Goal: Task Accomplishment & Management: Manage account settings

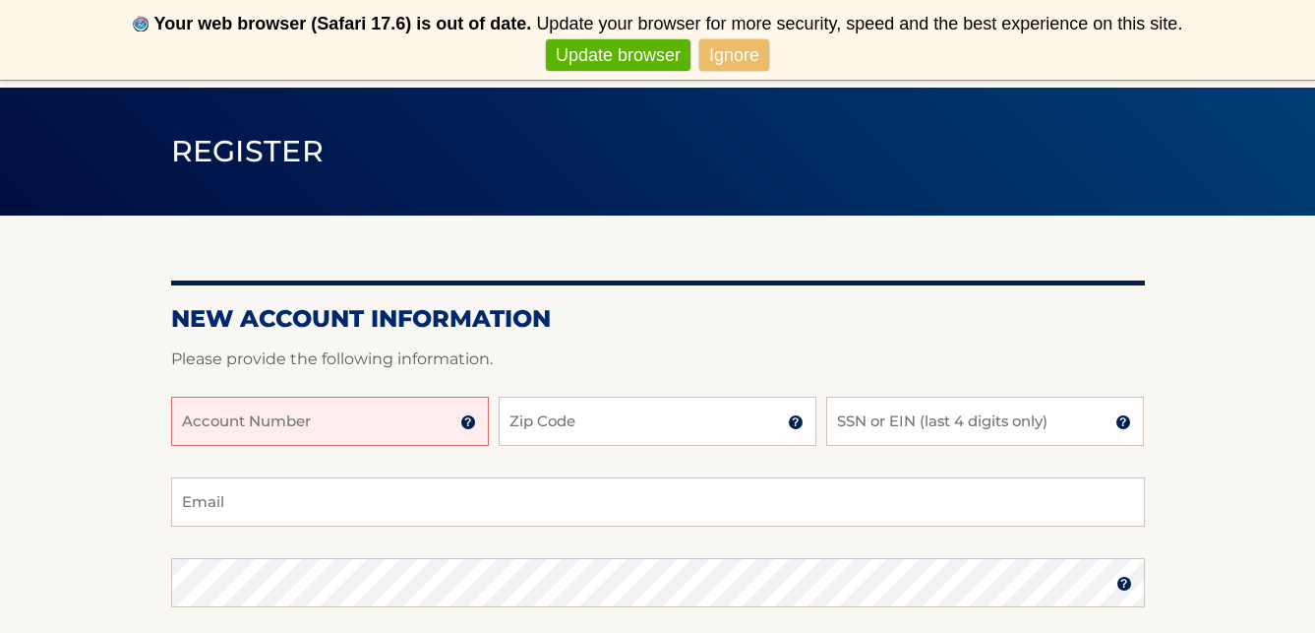
scroll to position [133, 0]
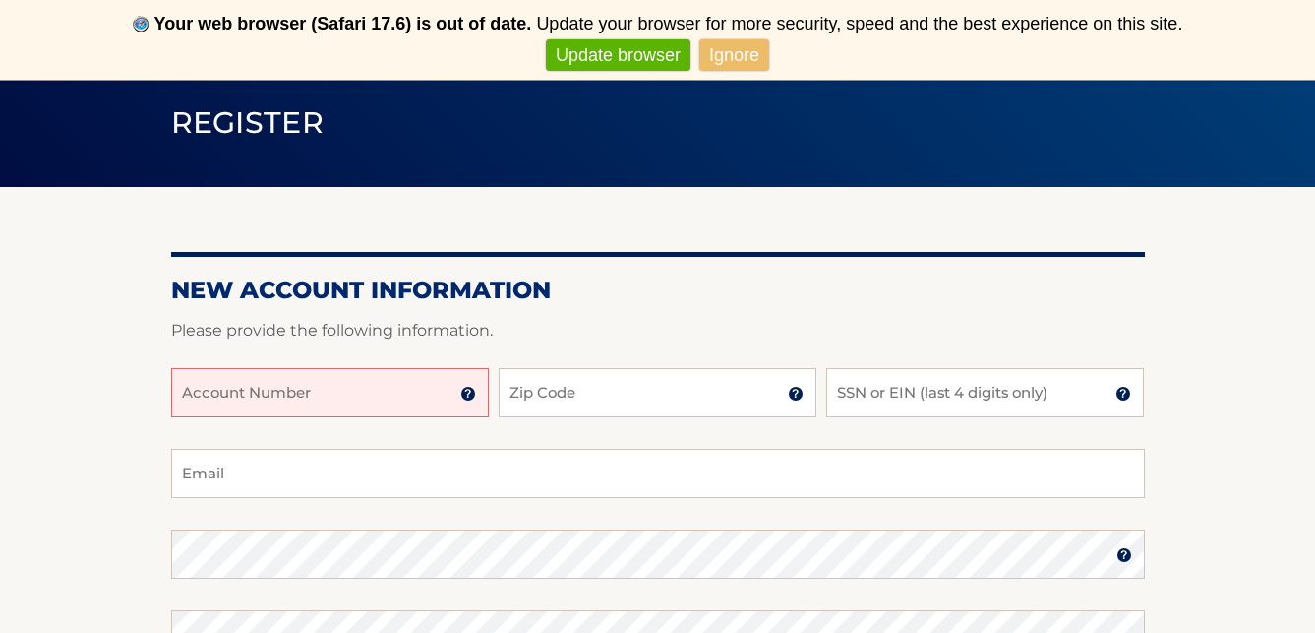
click at [311, 384] on input "Account Number" at bounding box center [330, 392] width 318 height 49
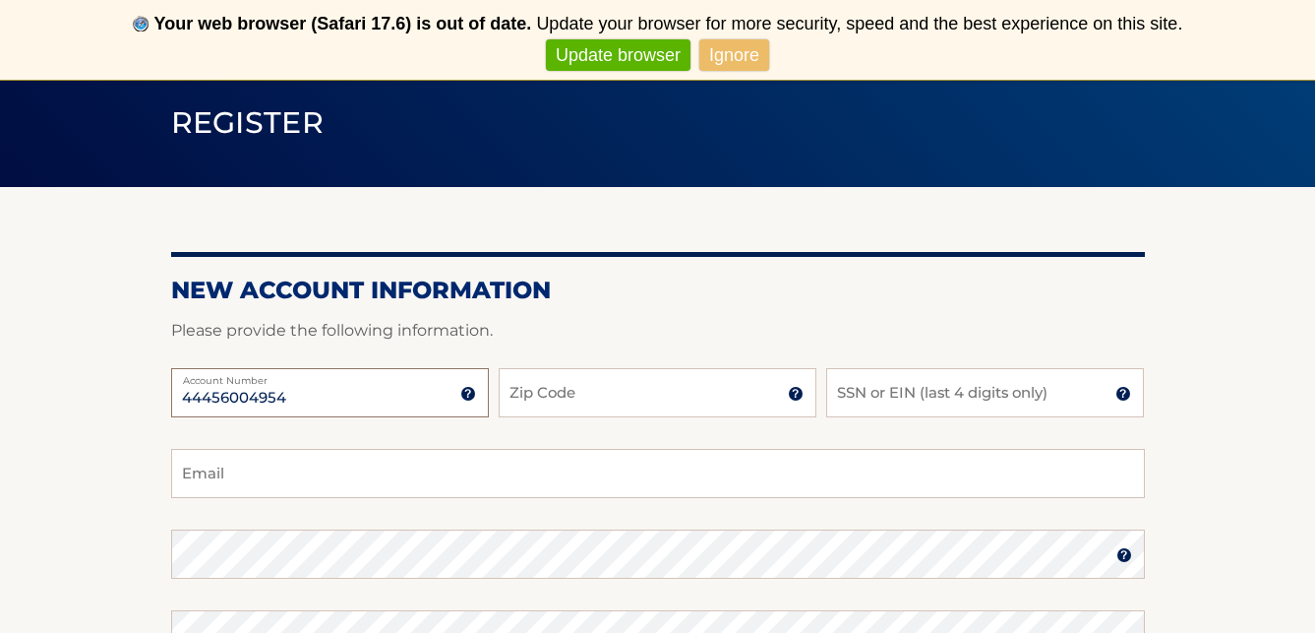
type input "44456004954"
type input "33010"
click at [913, 387] on input "SSN or EIN (last 4 digits only)" at bounding box center [985, 392] width 318 height 49
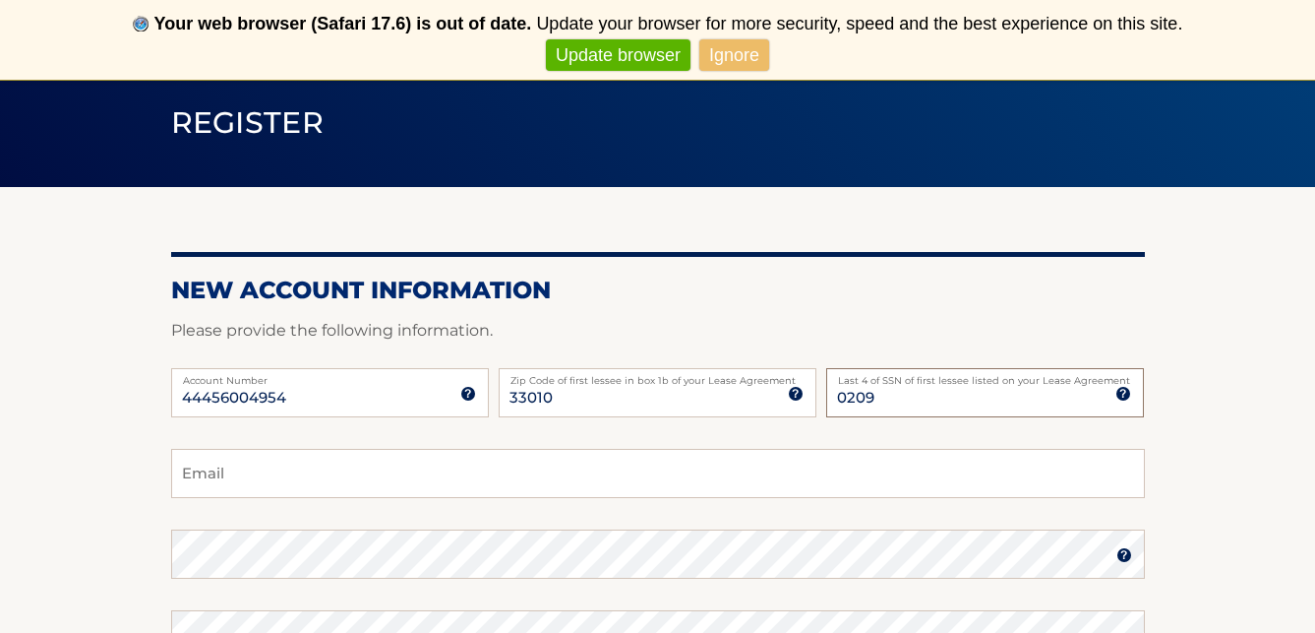
click at [895, 396] on input "0209" at bounding box center [985, 392] width 318 height 49
type input "3734"
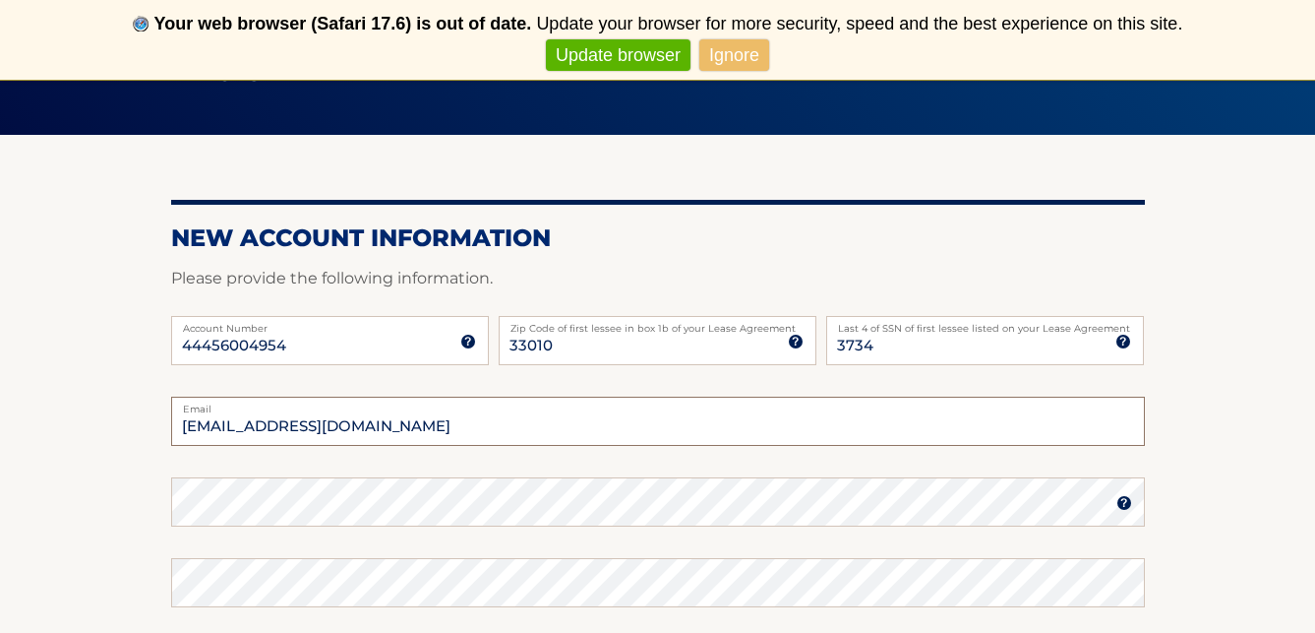
scroll to position [186, 0]
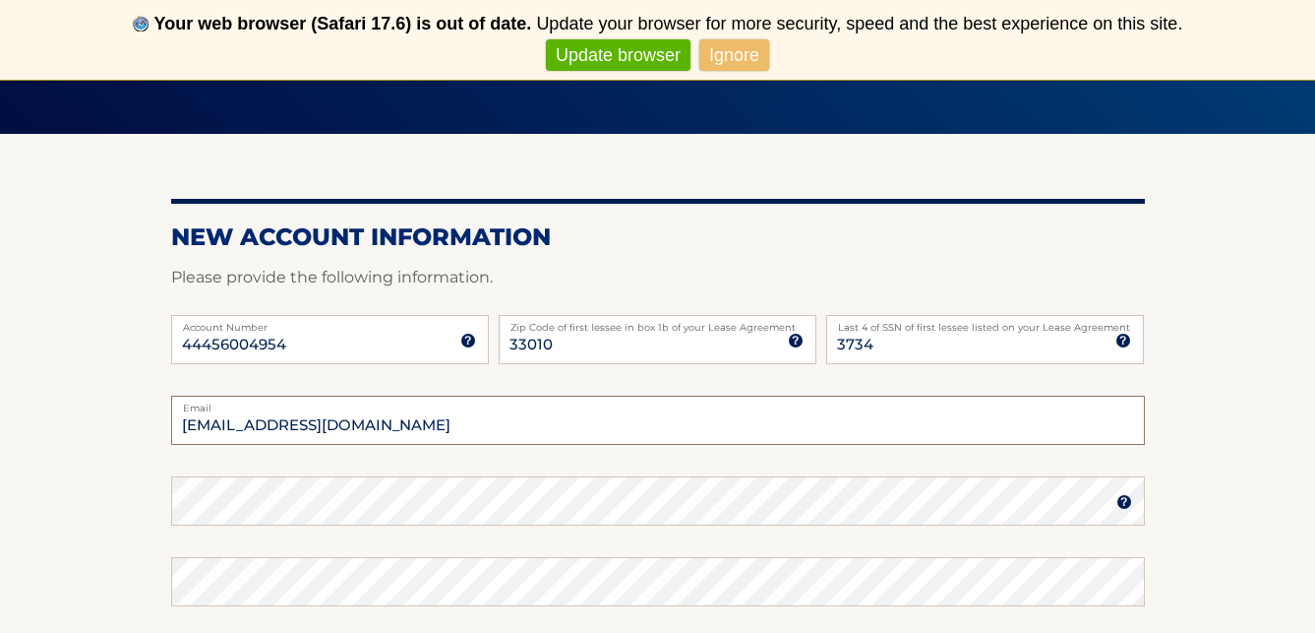
type input "maguypp@yahoo.com"
click at [307, 499] on div "Password" at bounding box center [658, 500] width 974 height 49
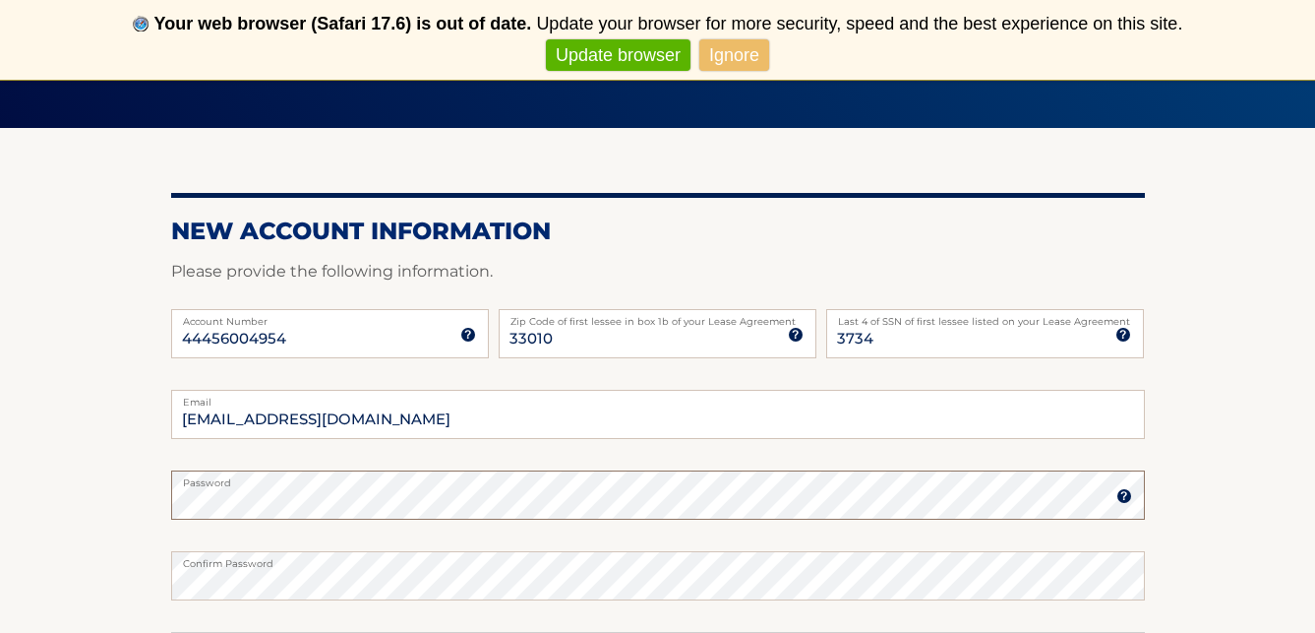
scroll to position [259, 0]
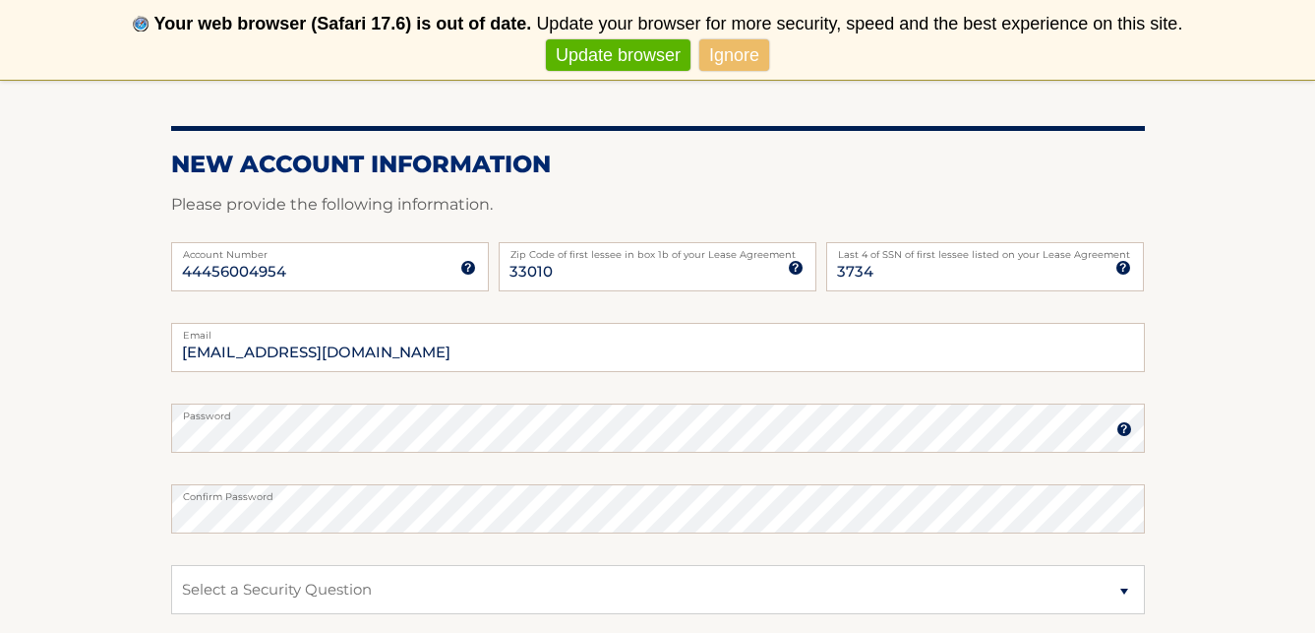
click at [1119, 430] on img at bounding box center [1125, 429] width 16 height 16
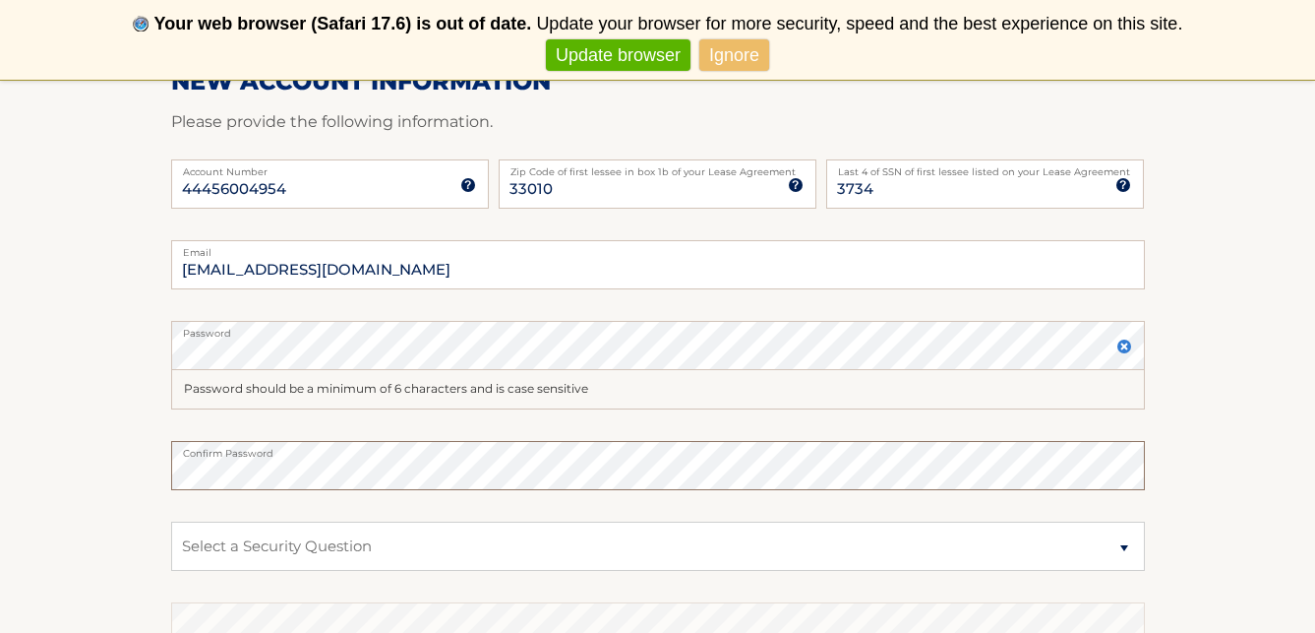
scroll to position [484, 0]
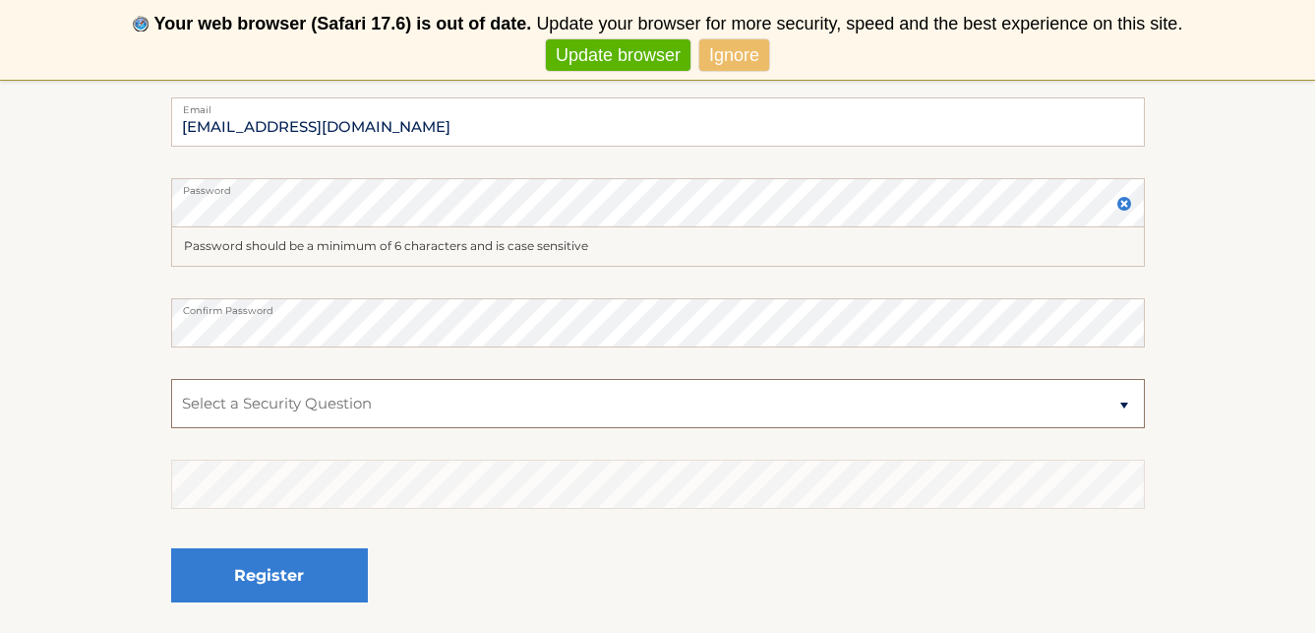
select select "2"
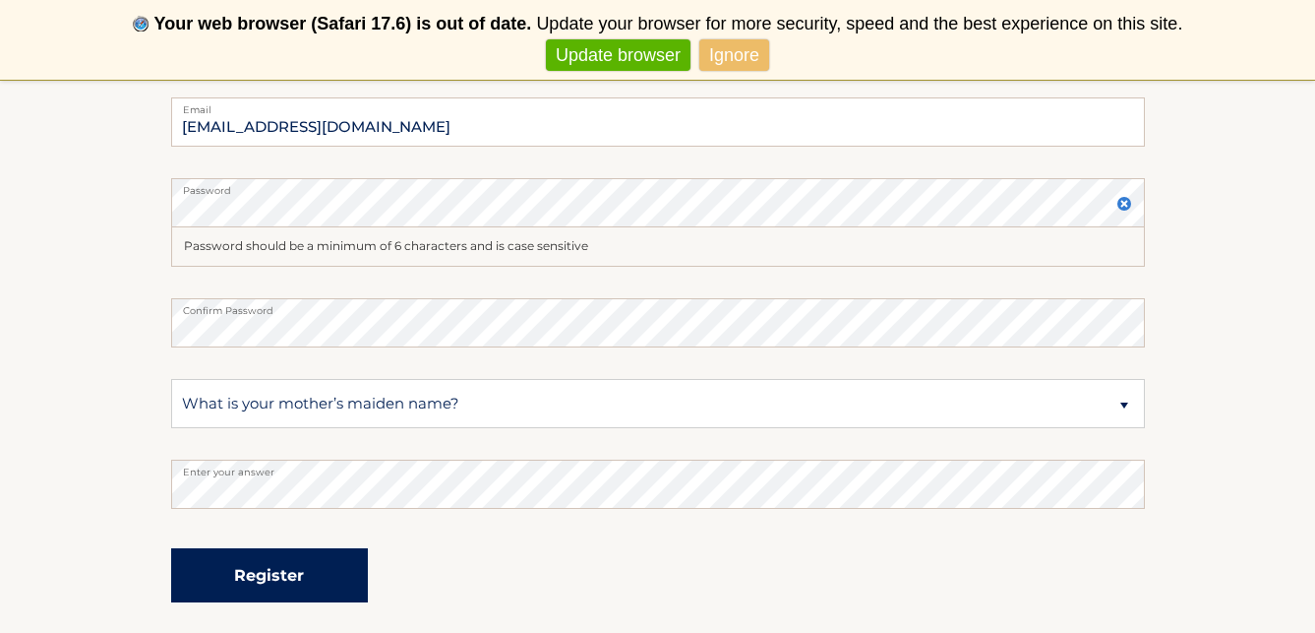
click at [291, 578] on button "Register" at bounding box center [269, 575] width 197 height 54
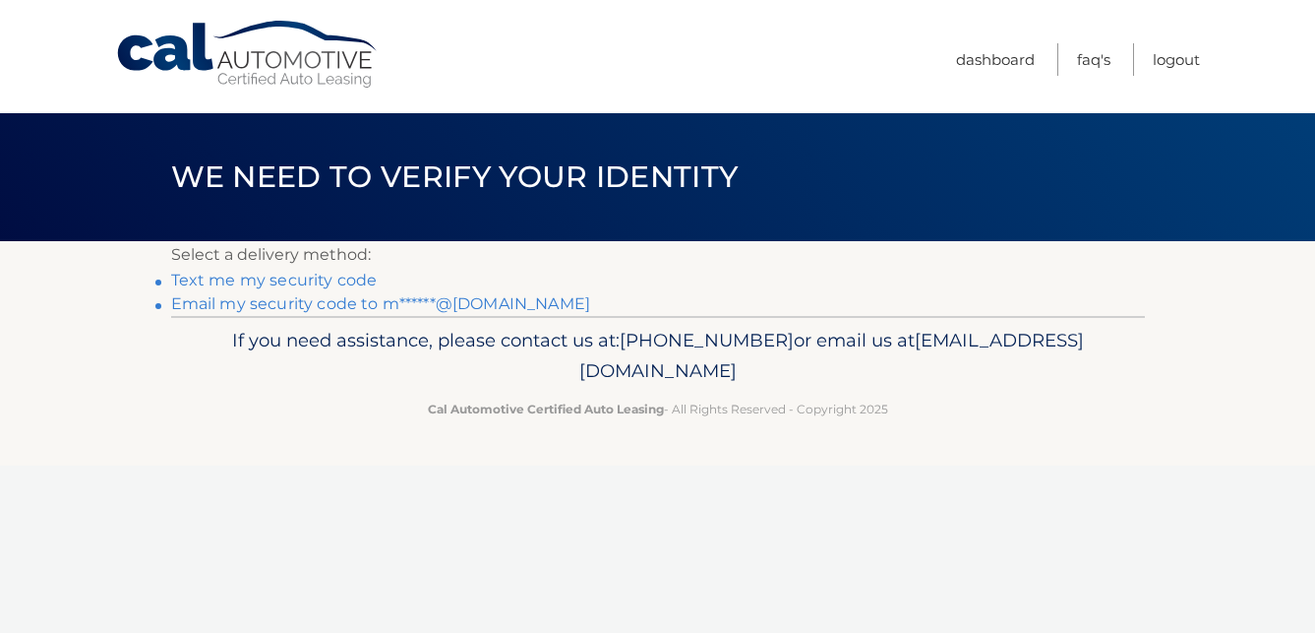
click at [265, 280] on link "Text me my security code" at bounding box center [274, 280] width 207 height 19
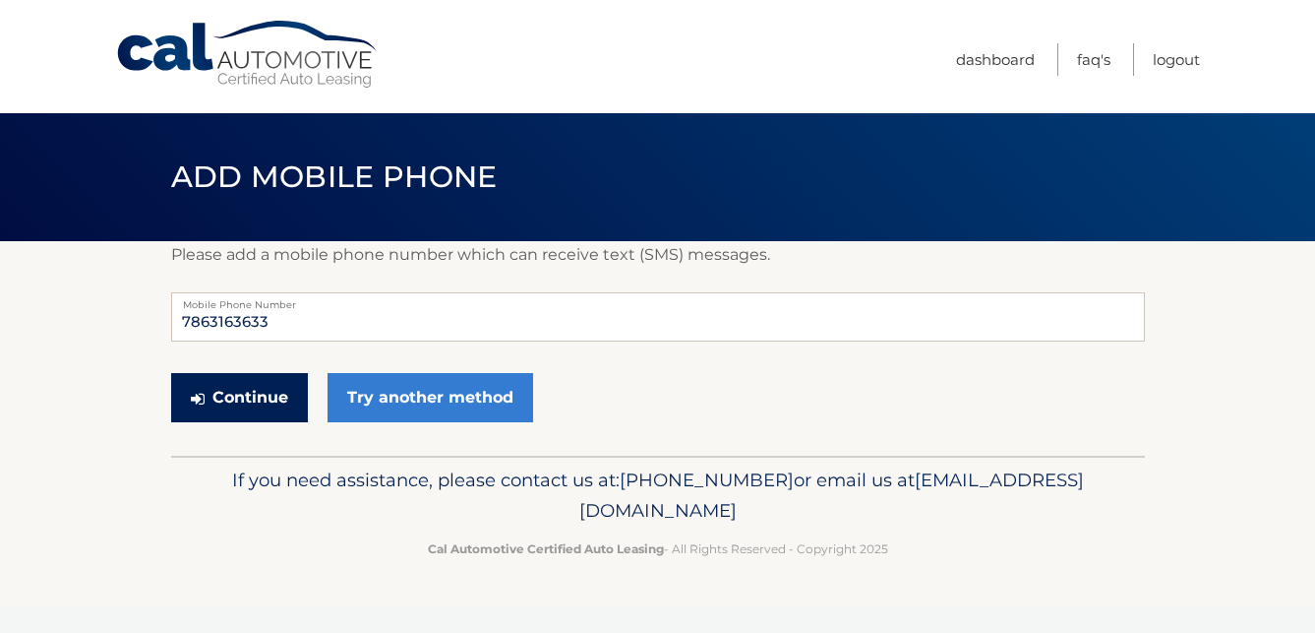
click at [267, 401] on button "Continue" at bounding box center [239, 397] width 137 height 49
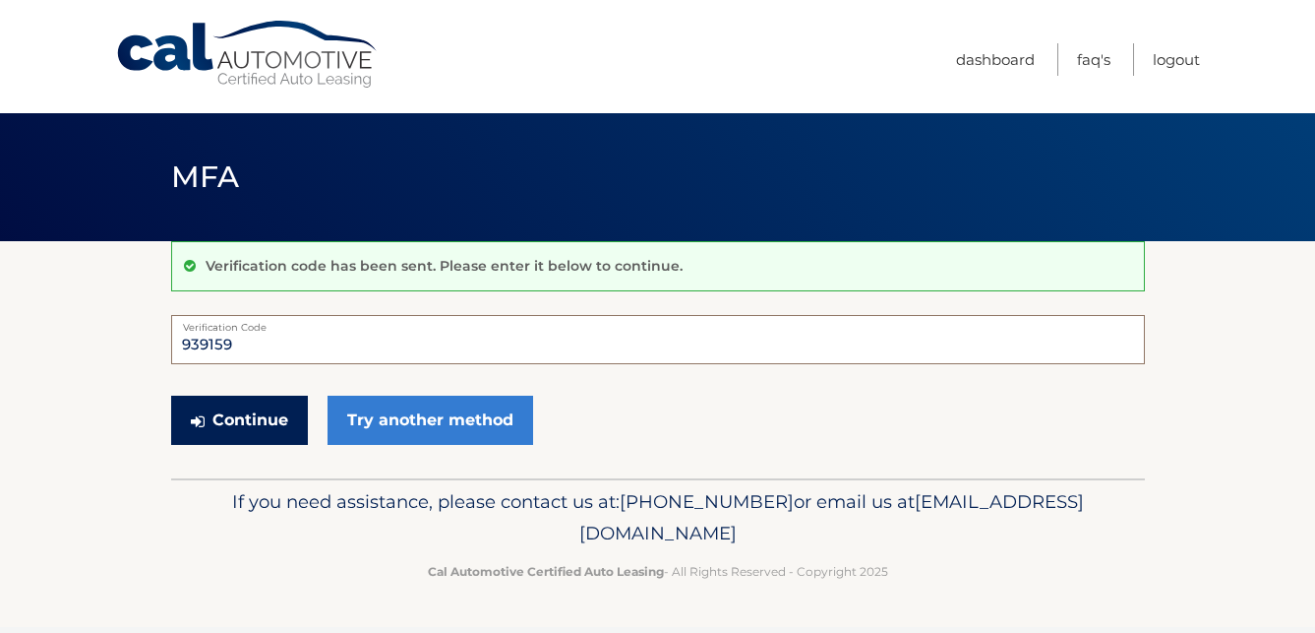
type input "939159"
click at [236, 422] on button "Continue" at bounding box center [239, 420] width 137 height 49
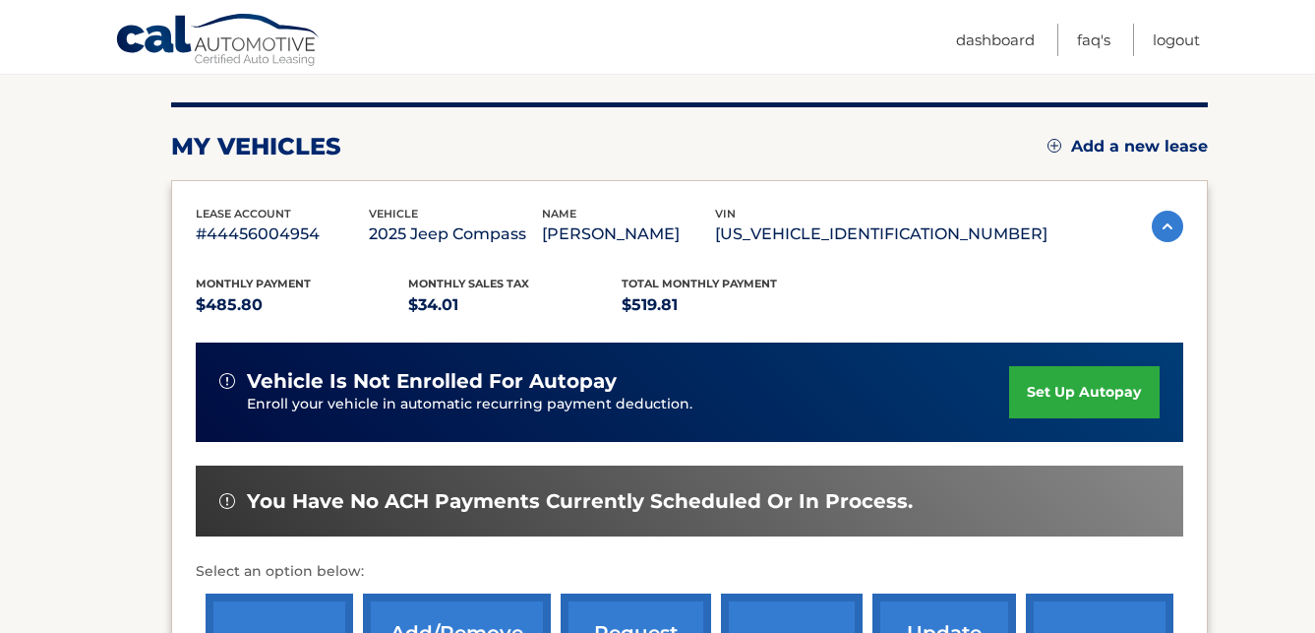
scroll to position [240, 0]
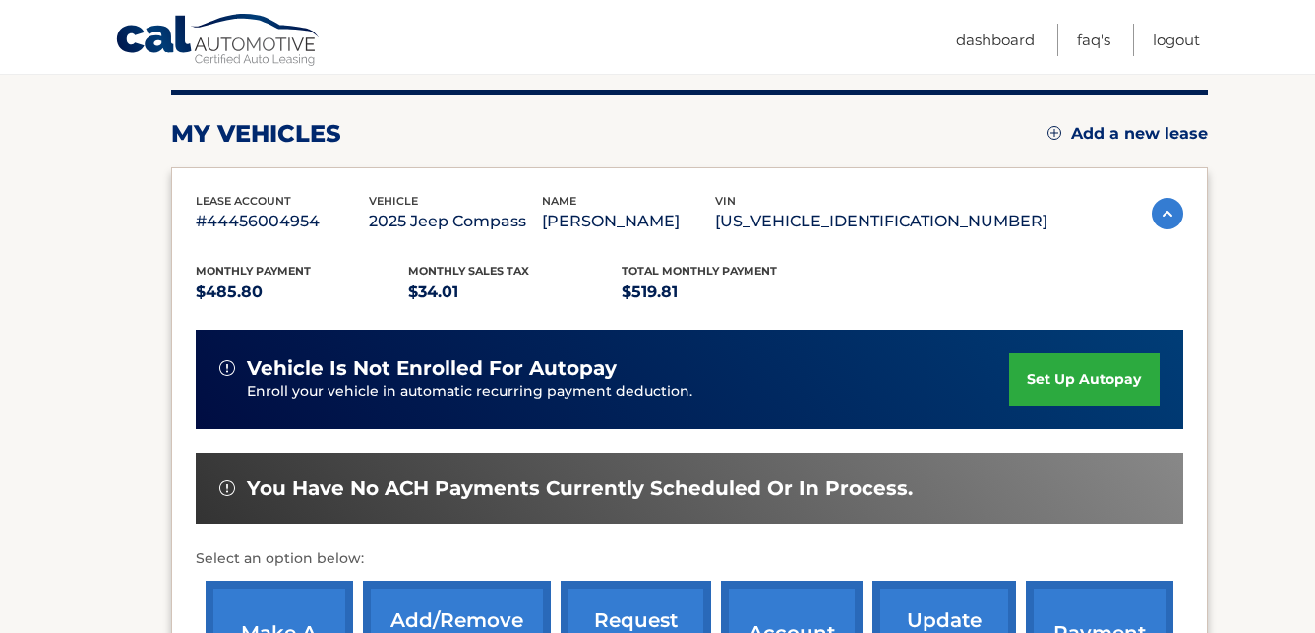
click at [1080, 376] on link "set up autopay" at bounding box center [1084, 379] width 150 height 52
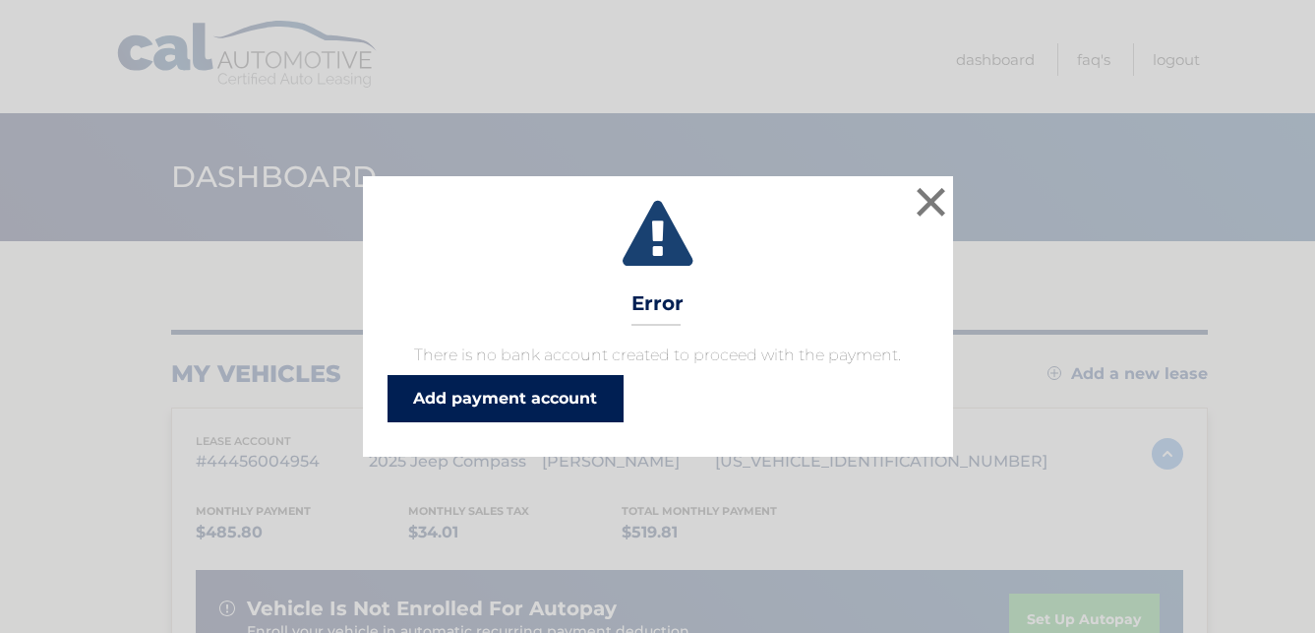
click at [546, 401] on link "Add payment account" at bounding box center [506, 398] width 236 height 47
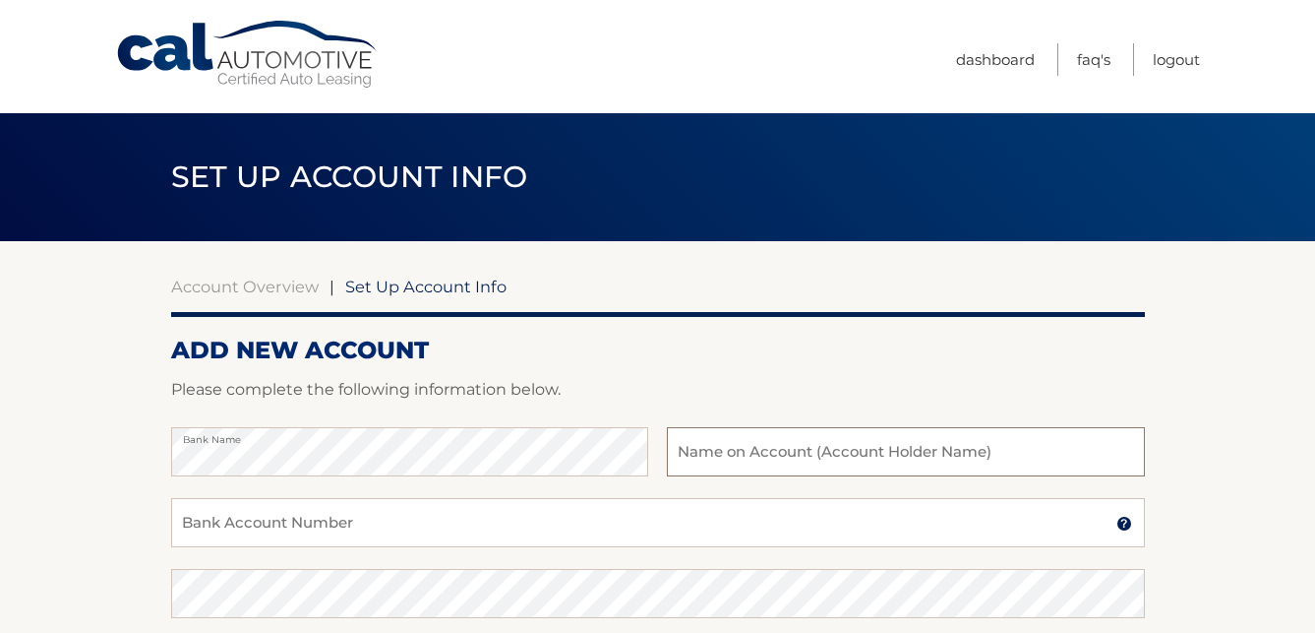
click at [728, 455] on input "text" at bounding box center [905, 451] width 477 height 49
type input "[PERSON_NAME]"
click at [205, 522] on input "Bank Account Number" at bounding box center [658, 522] width 974 height 49
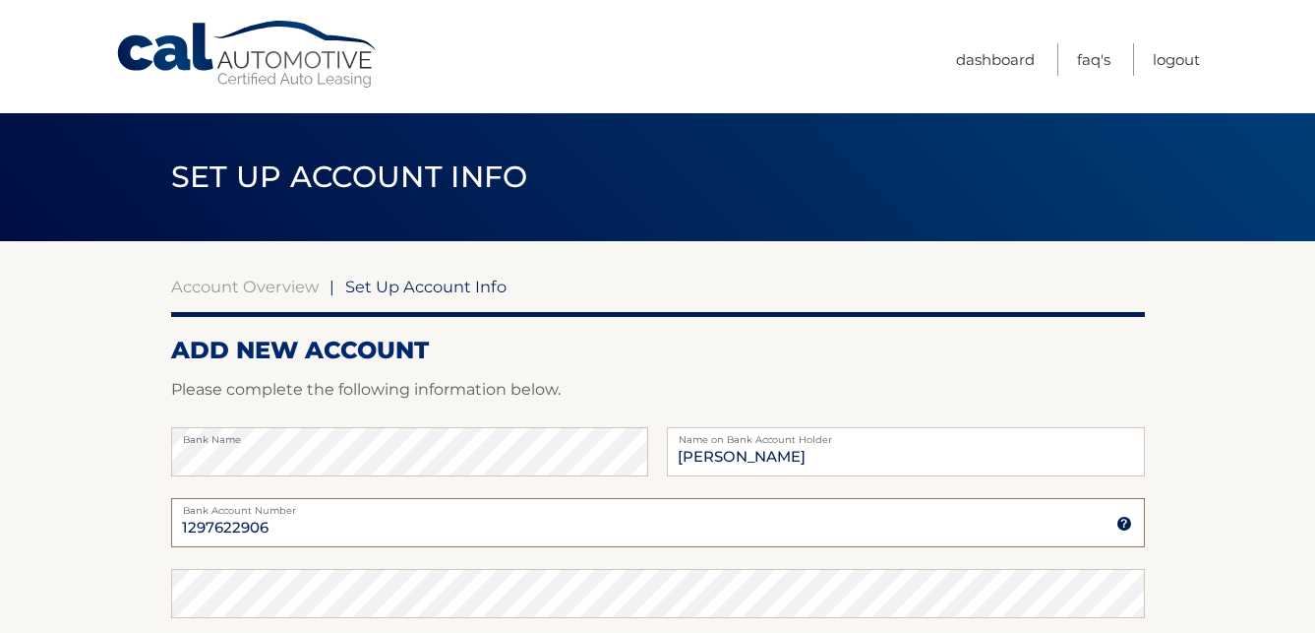
type input "1297622906"
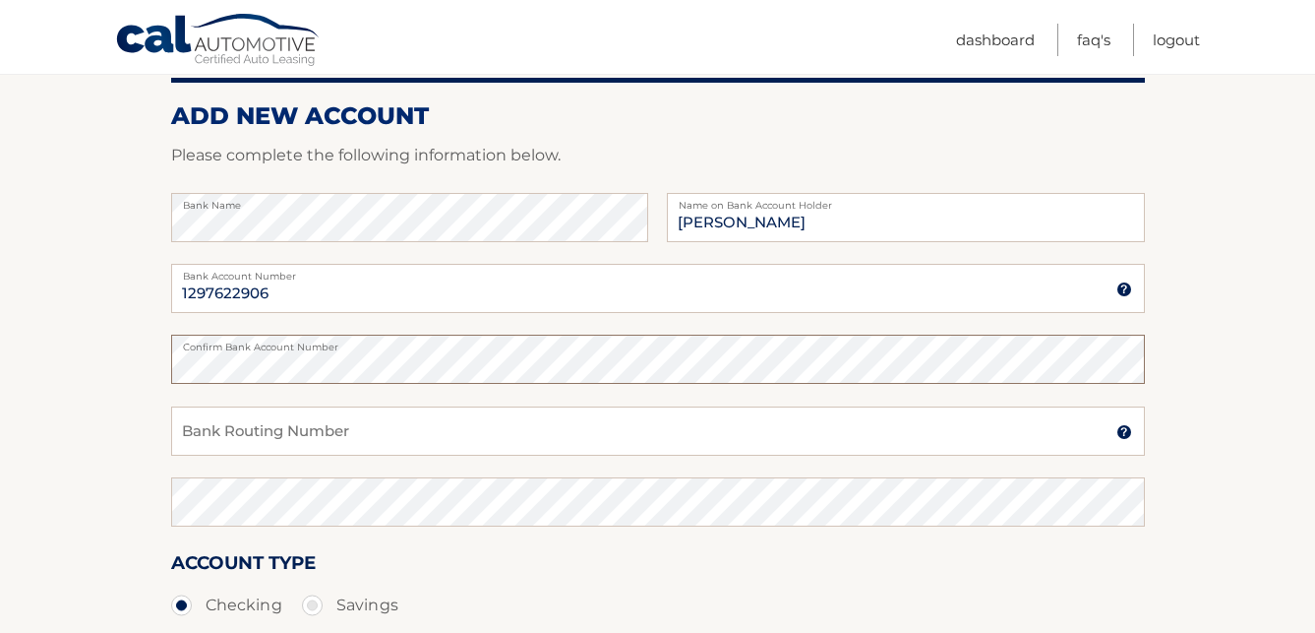
scroll to position [270, 0]
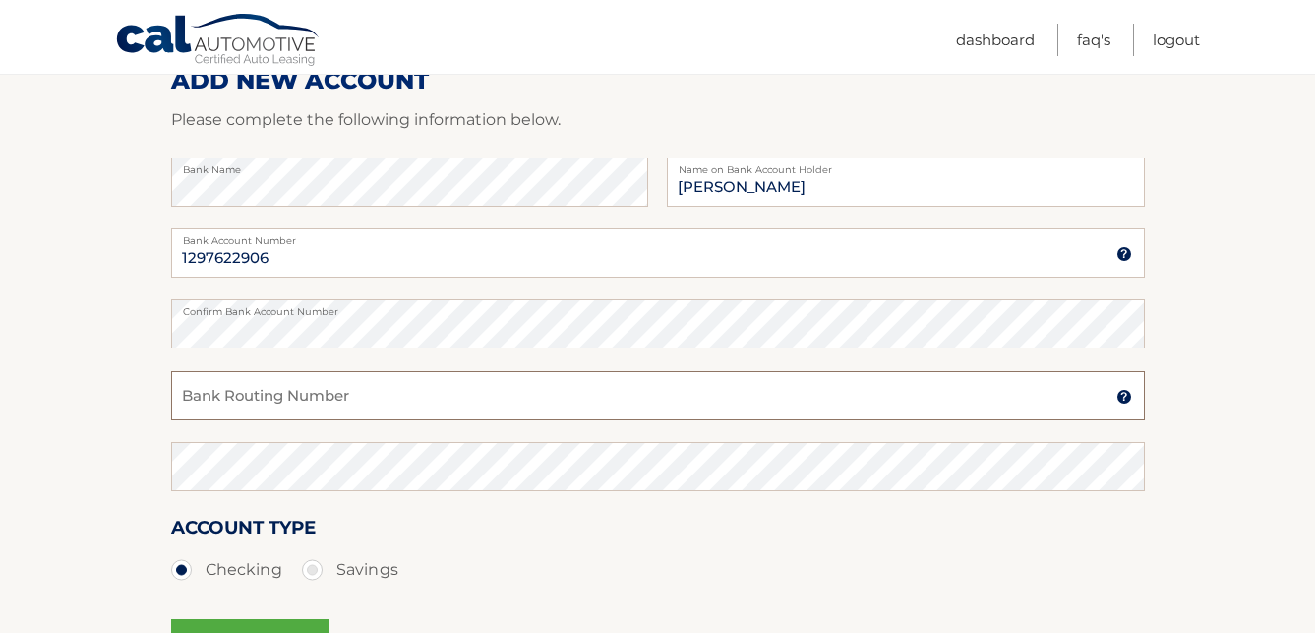
click at [222, 392] on input "Bank Routing Number" at bounding box center [658, 395] width 974 height 49
click at [240, 398] on input "0660123333" at bounding box center [658, 395] width 974 height 49
type input "066012333"
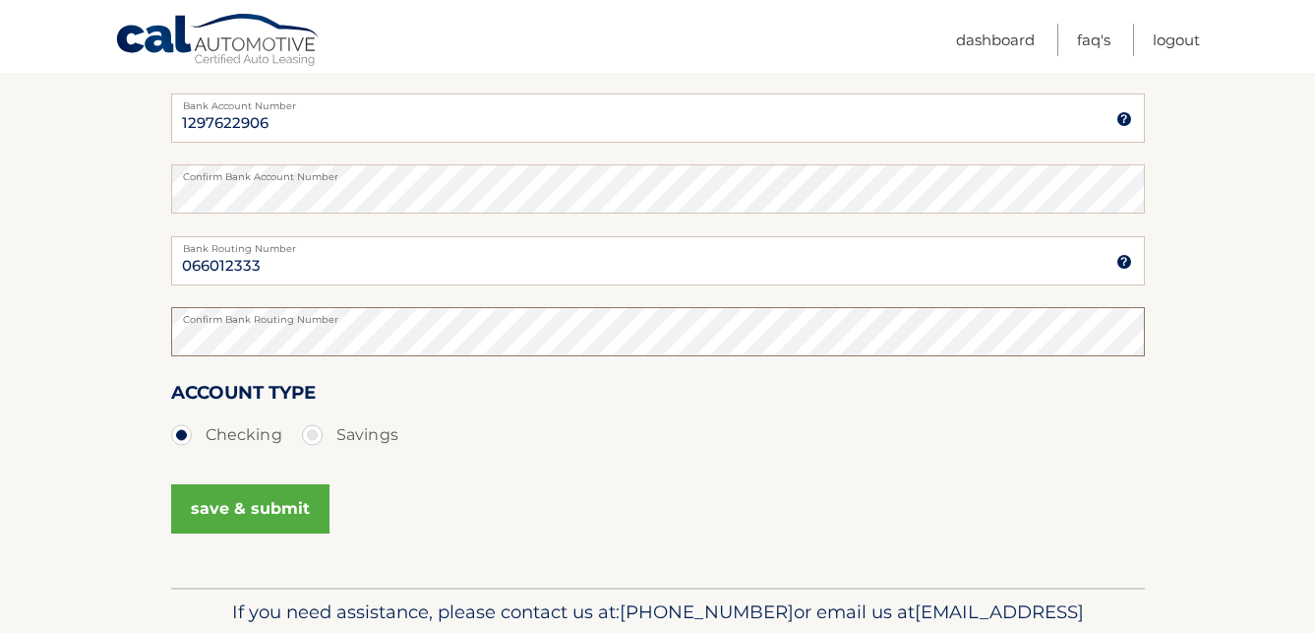
scroll to position [429, 0]
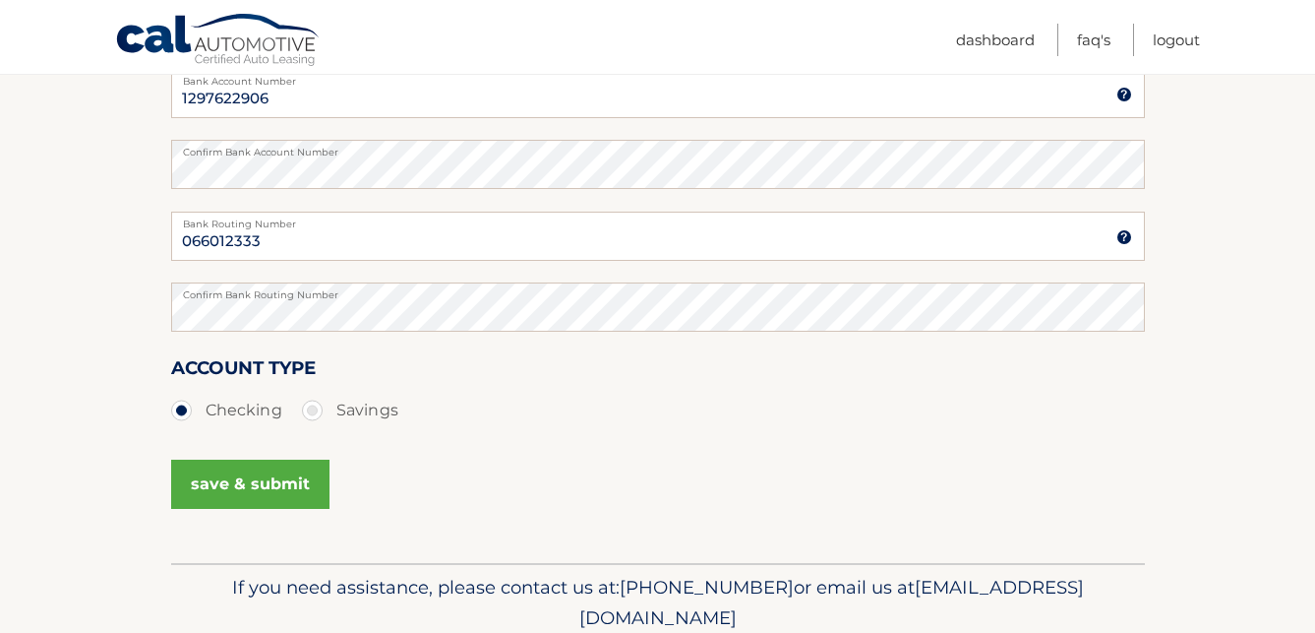
click at [274, 491] on button "save & submit" at bounding box center [250, 483] width 158 height 49
click at [253, 474] on button "save & submit" at bounding box center [250, 483] width 158 height 49
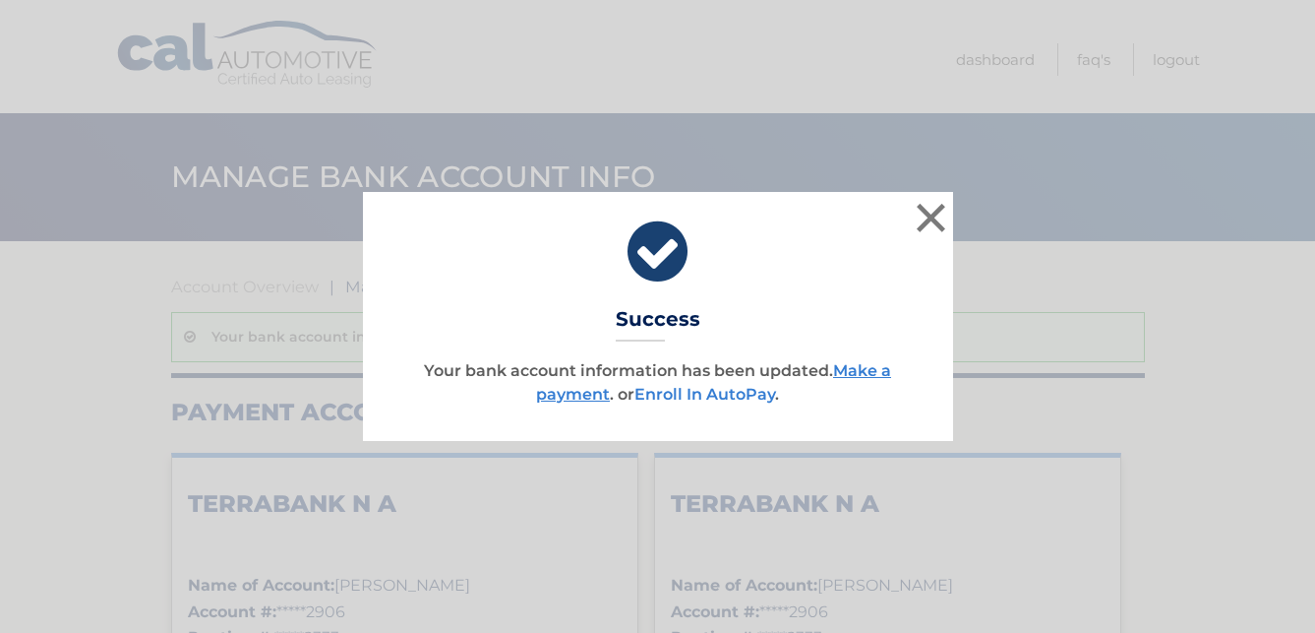
click at [704, 391] on link "Enroll In AutoPay" at bounding box center [705, 394] width 141 height 19
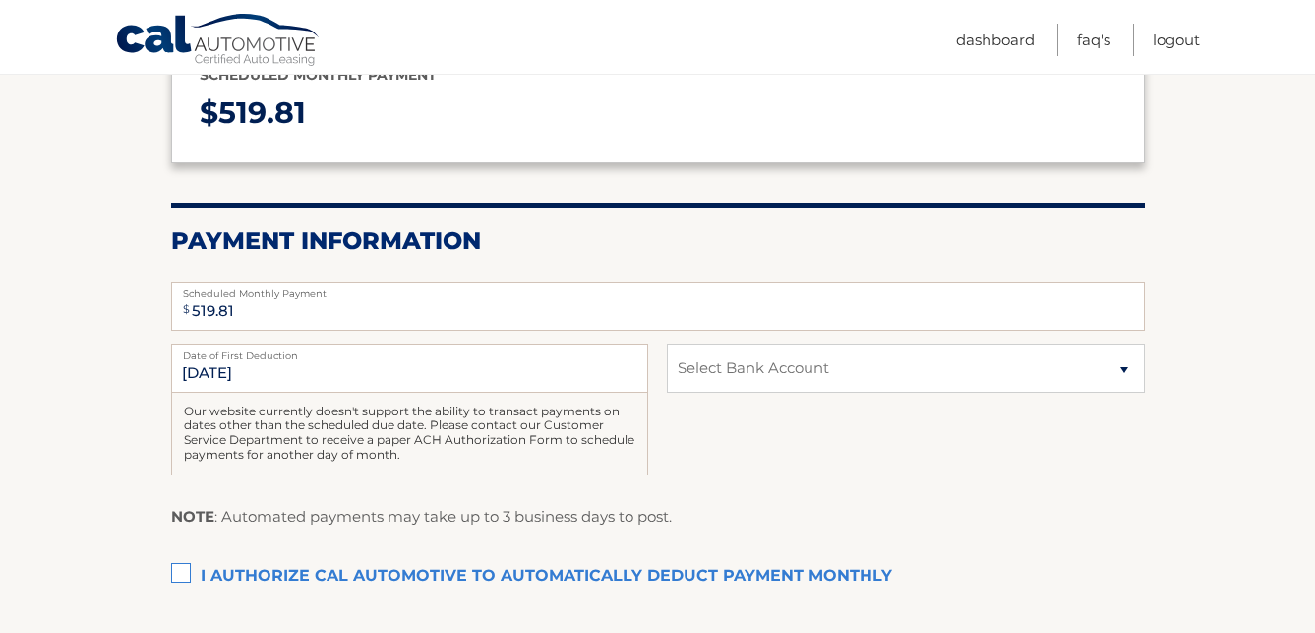
scroll to position [299, 0]
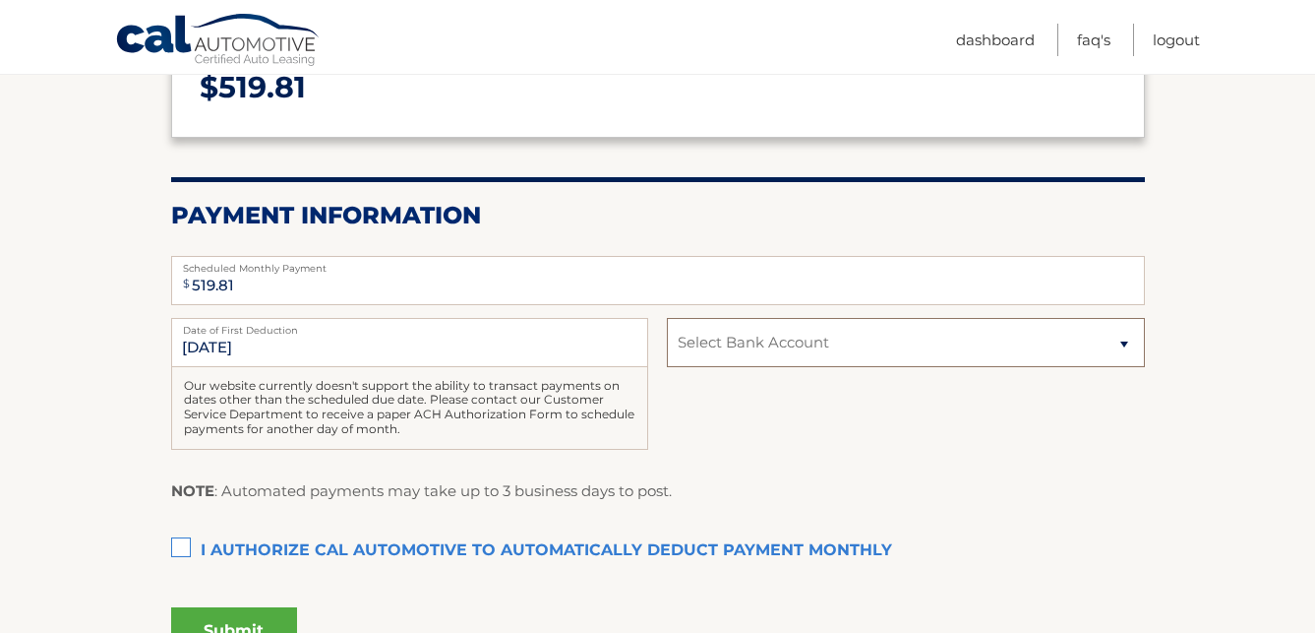
select select "YWM3NGI2NmMtYjY5NS00ZjczLTlmYTYtMmEzMmFiMjY4MGFl"
click at [179, 542] on label "I authorize cal automotive to automatically deduct payment monthly This checkbo…" at bounding box center [658, 550] width 974 height 39
click at [0, 0] on input "I authorize cal automotive to automatically deduct payment monthly This checkbo…" at bounding box center [0, 0] width 0 height 0
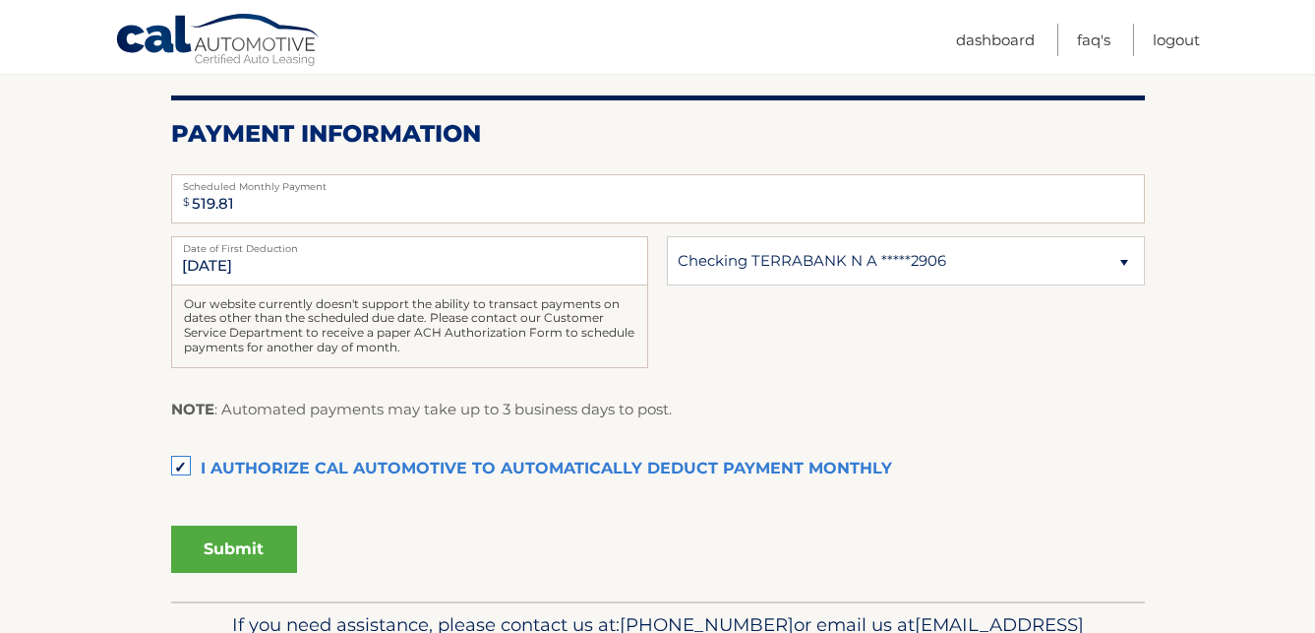
scroll to position [395, 0]
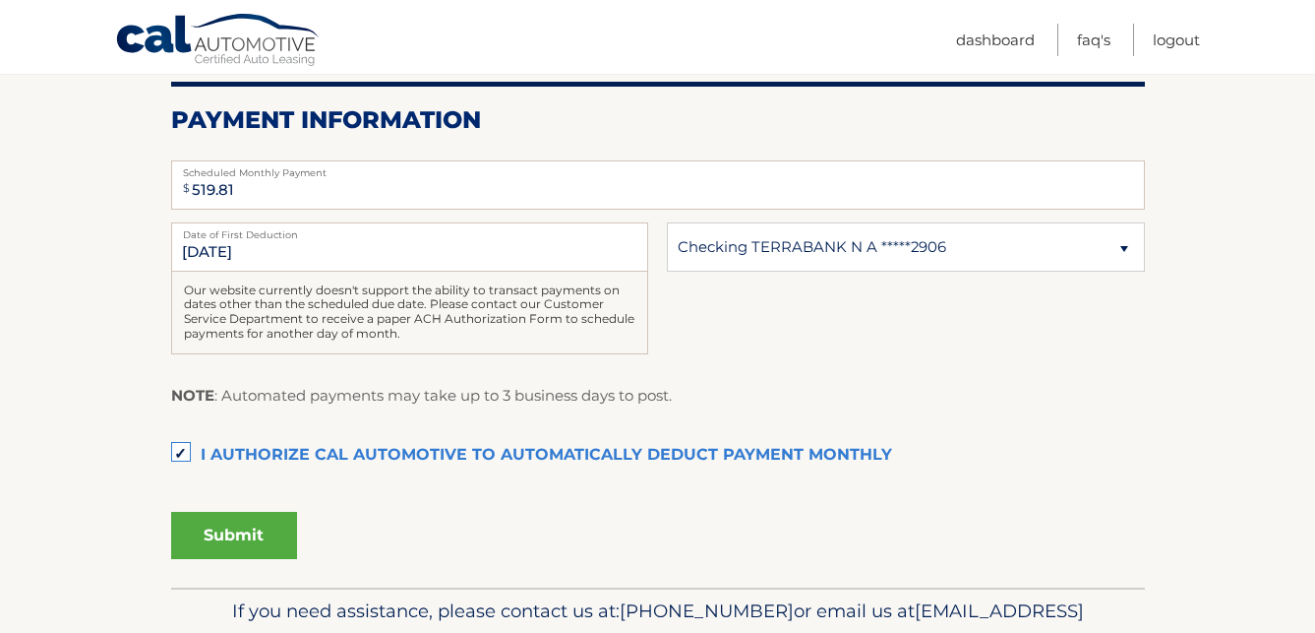
click at [239, 527] on button "Submit" at bounding box center [234, 535] width 126 height 47
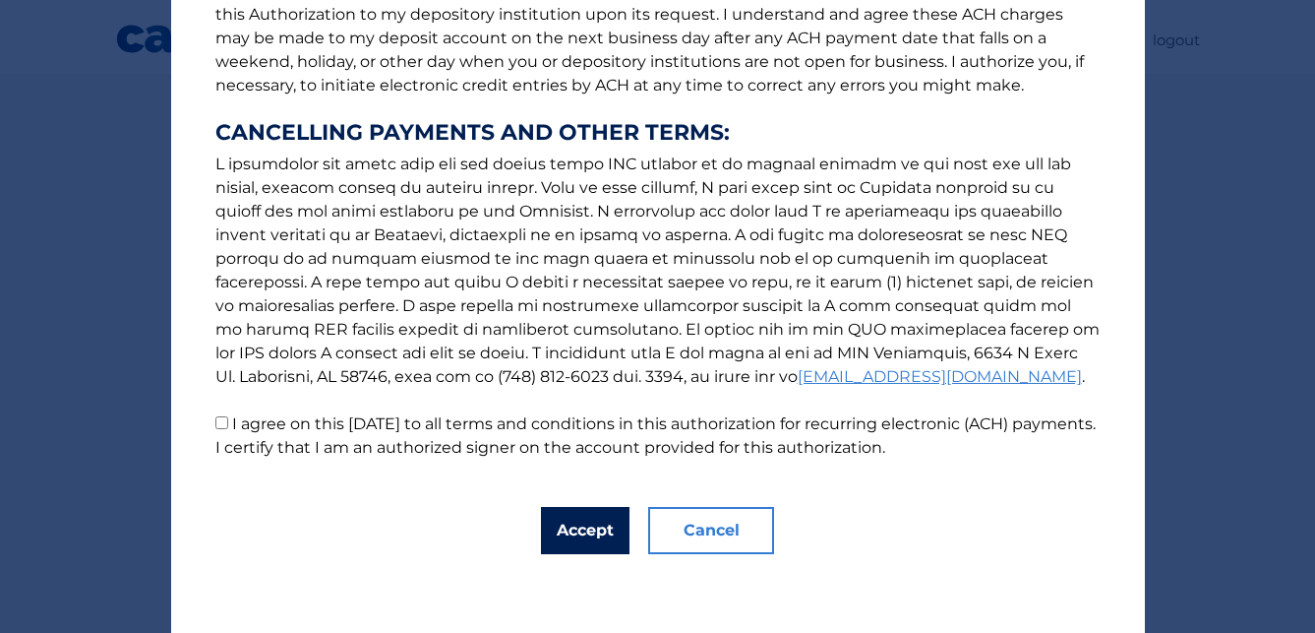
scroll to position [297, 0]
click at [580, 518] on button "Accept" at bounding box center [585, 530] width 89 height 47
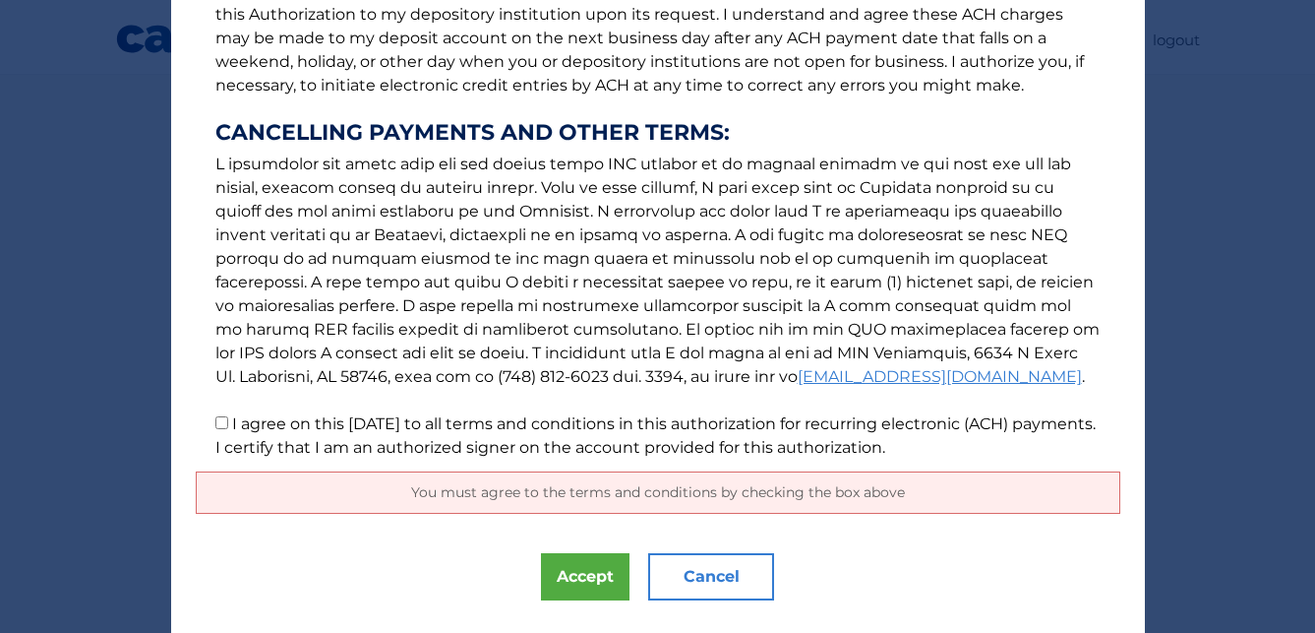
click at [221, 423] on input "I agree on this [DATE] to all terms and conditions in this authorization for re…" at bounding box center [221, 422] width 13 height 13
checkbox input "true"
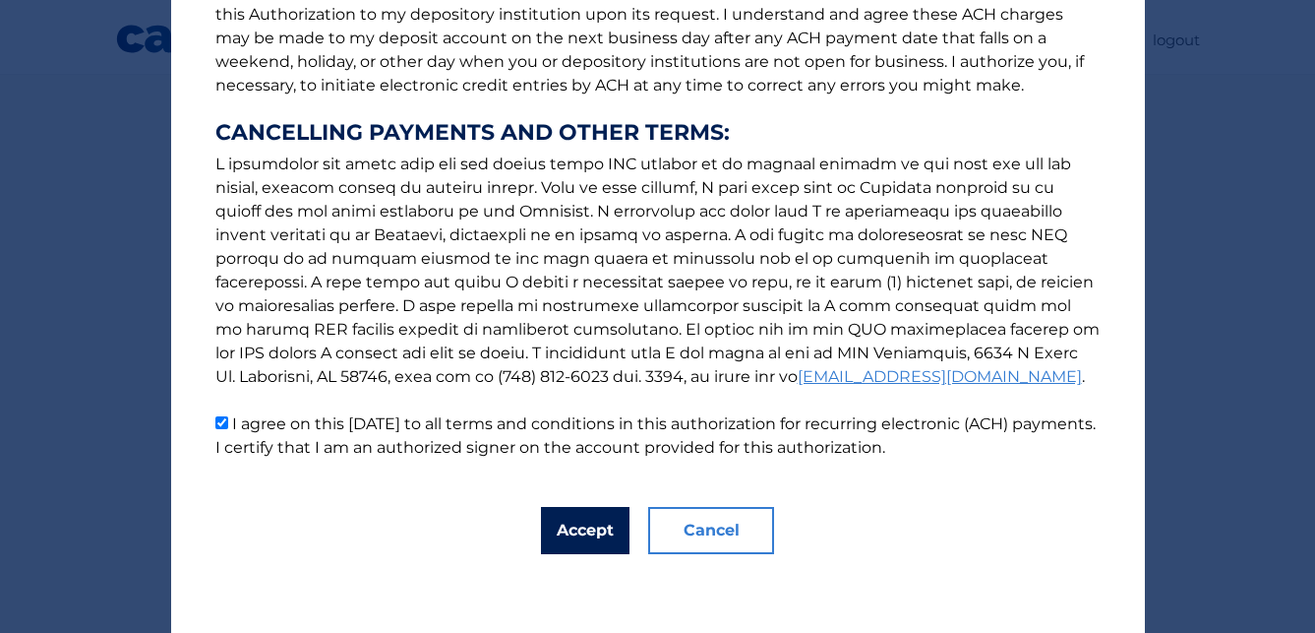
click at [574, 529] on button "Accept" at bounding box center [585, 530] width 89 height 47
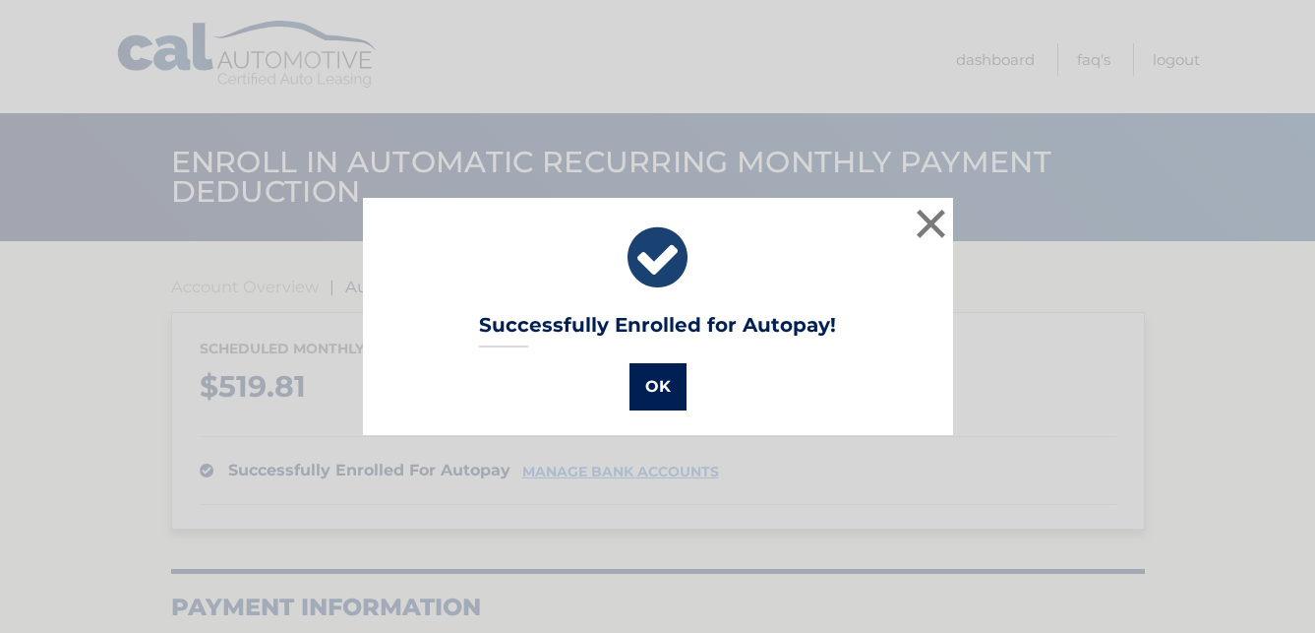
click at [660, 381] on button "OK" at bounding box center [658, 386] width 57 height 47
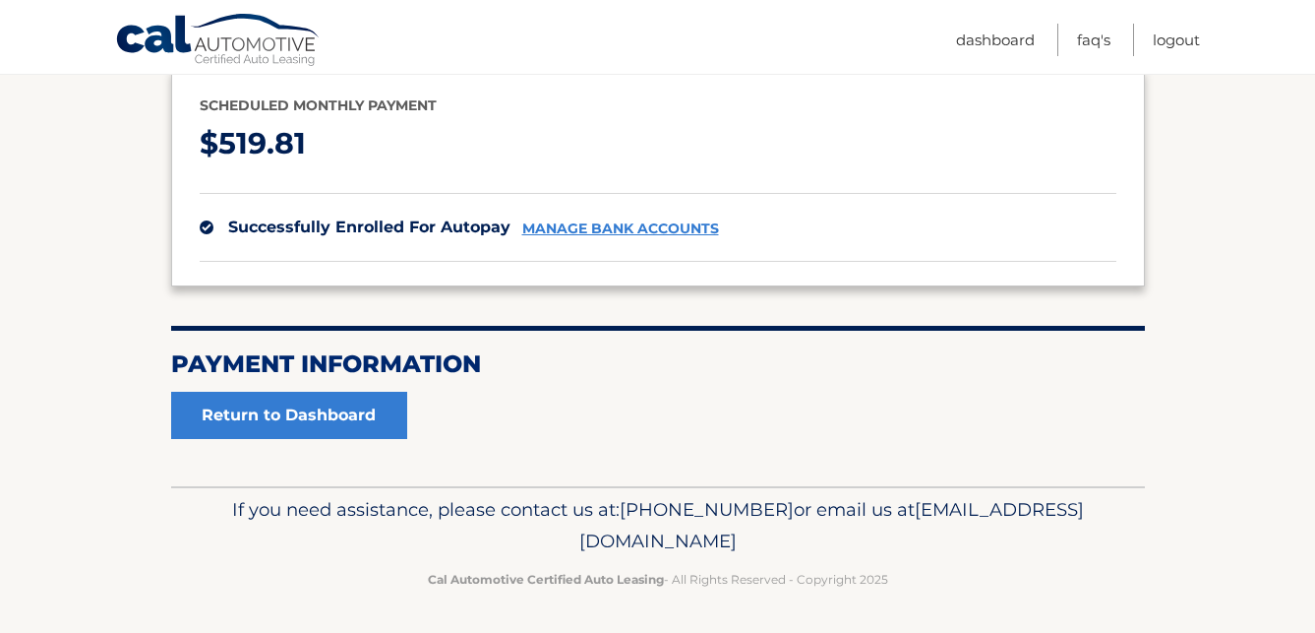
scroll to position [242, 0]
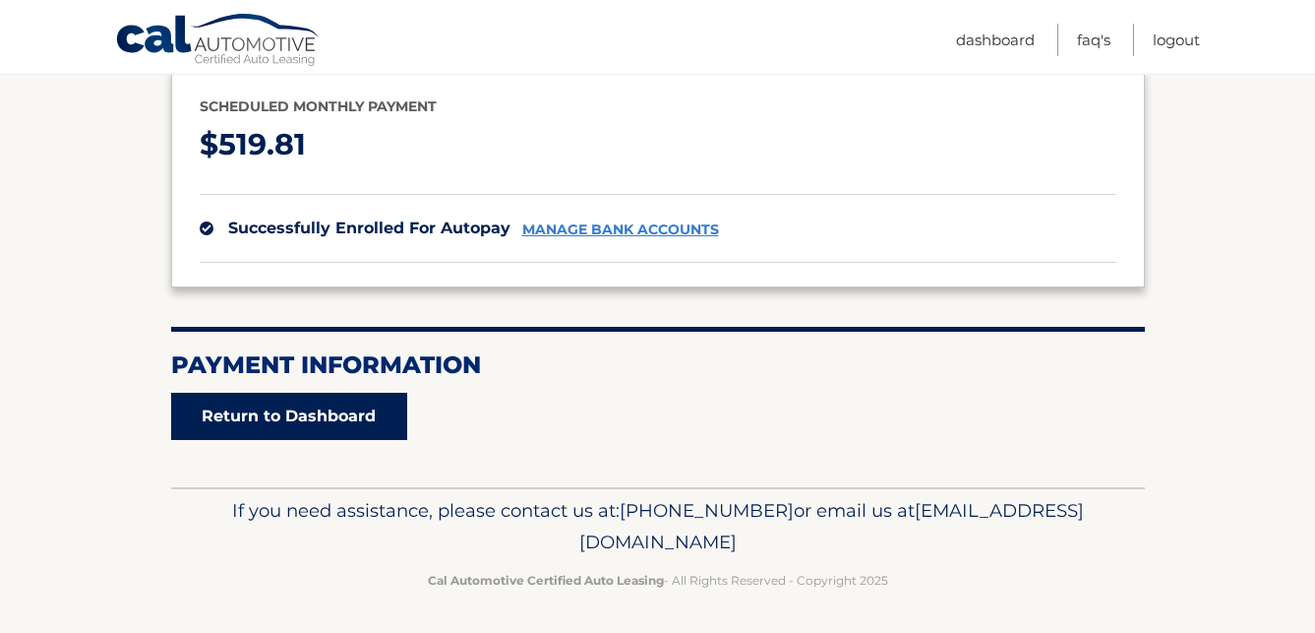
click at [318, 421] on link "Return to Dashboard" at bounding box center [289, 416] width 236 height 47
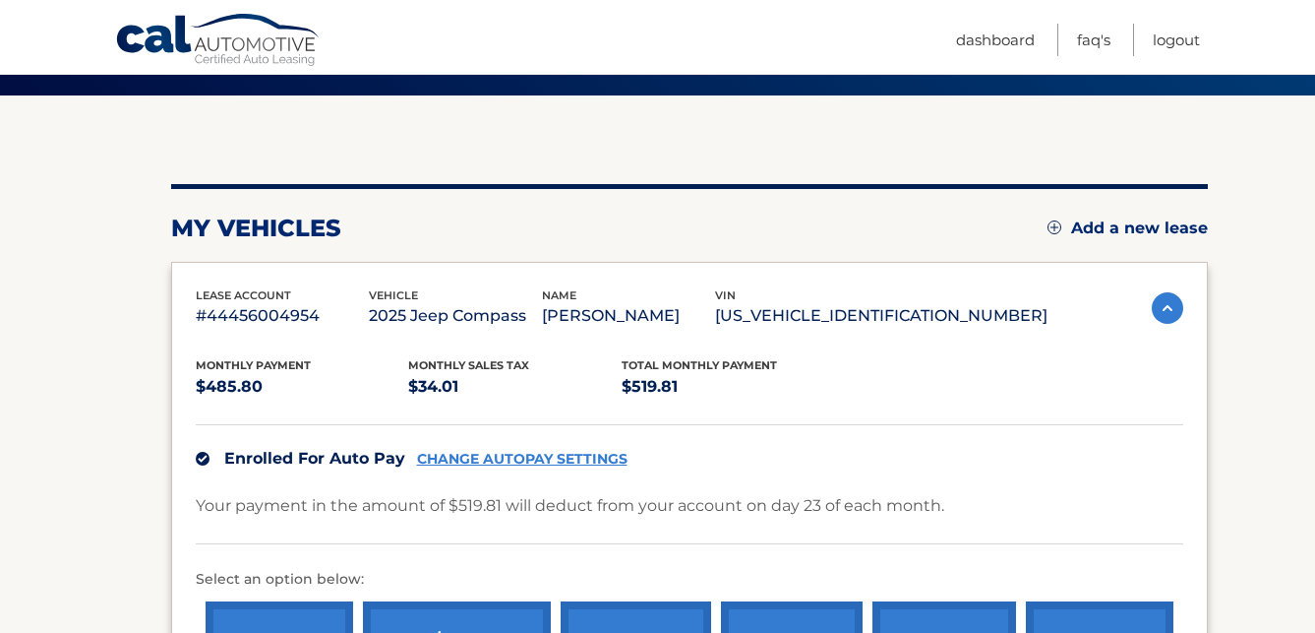
scroll to position [151, 0]
